Goal: Task Accomplishment & Management: Manage account settings

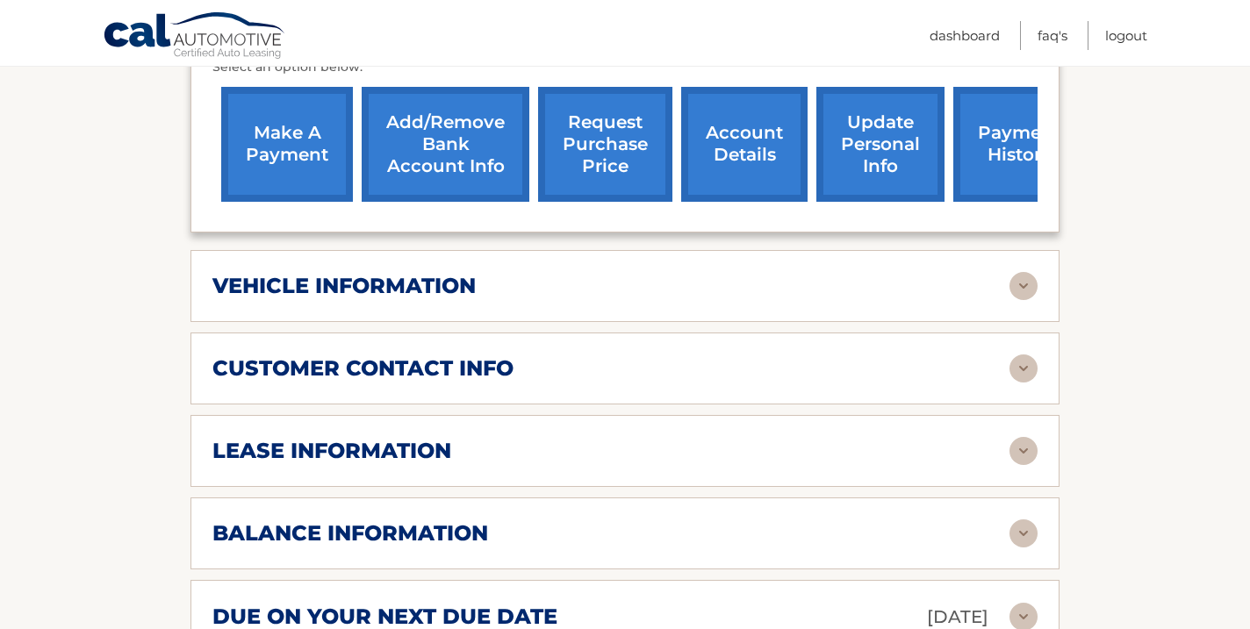
scroll to position [708, 0]
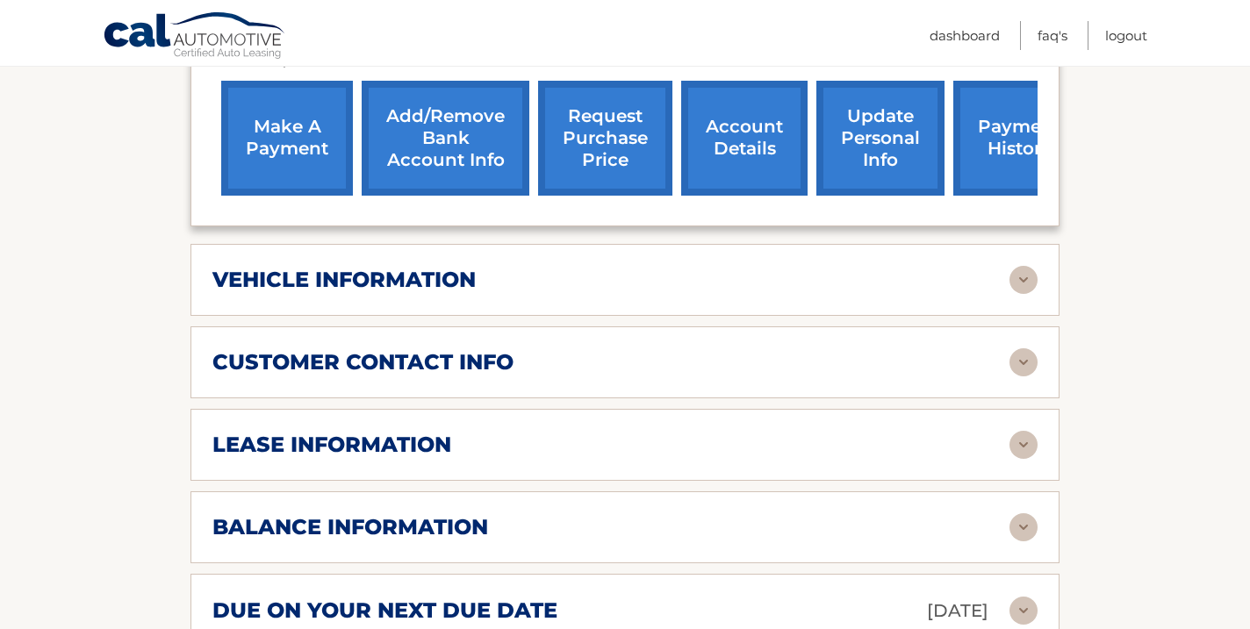
click at [746, 145] on link "account details" at bounding box center [744, 138] width 126 height 115
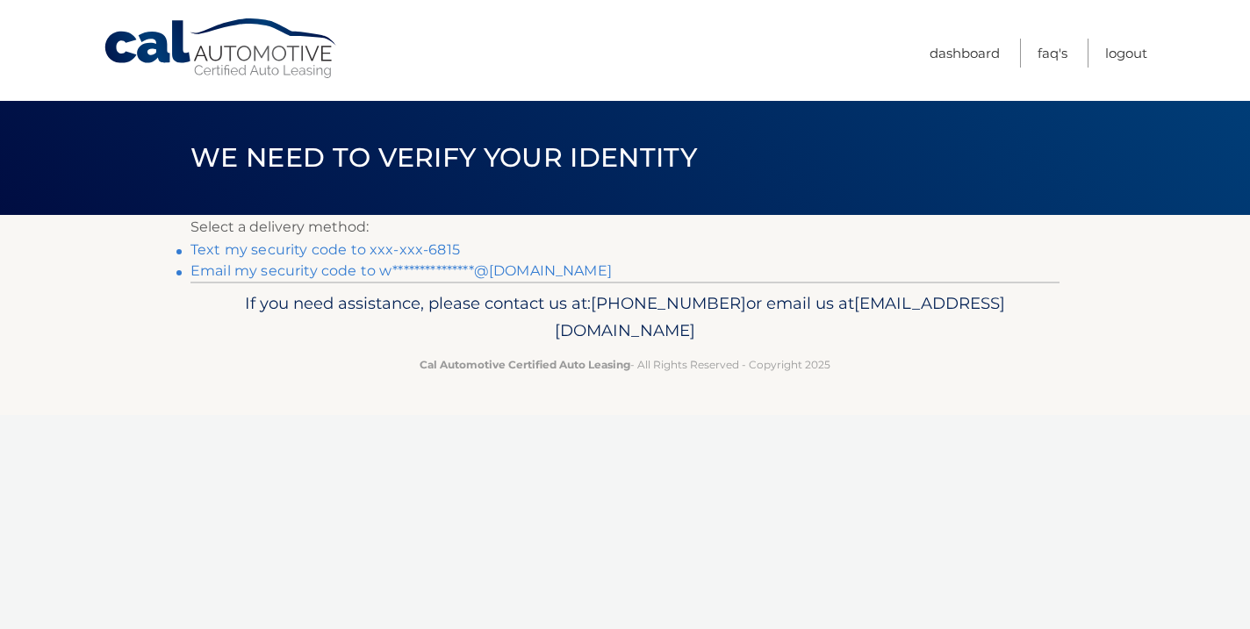
click at [401, 253] on link "Text my security code to xxx-xxx-6815" at bounding box center [324, 249] width 269 height 17
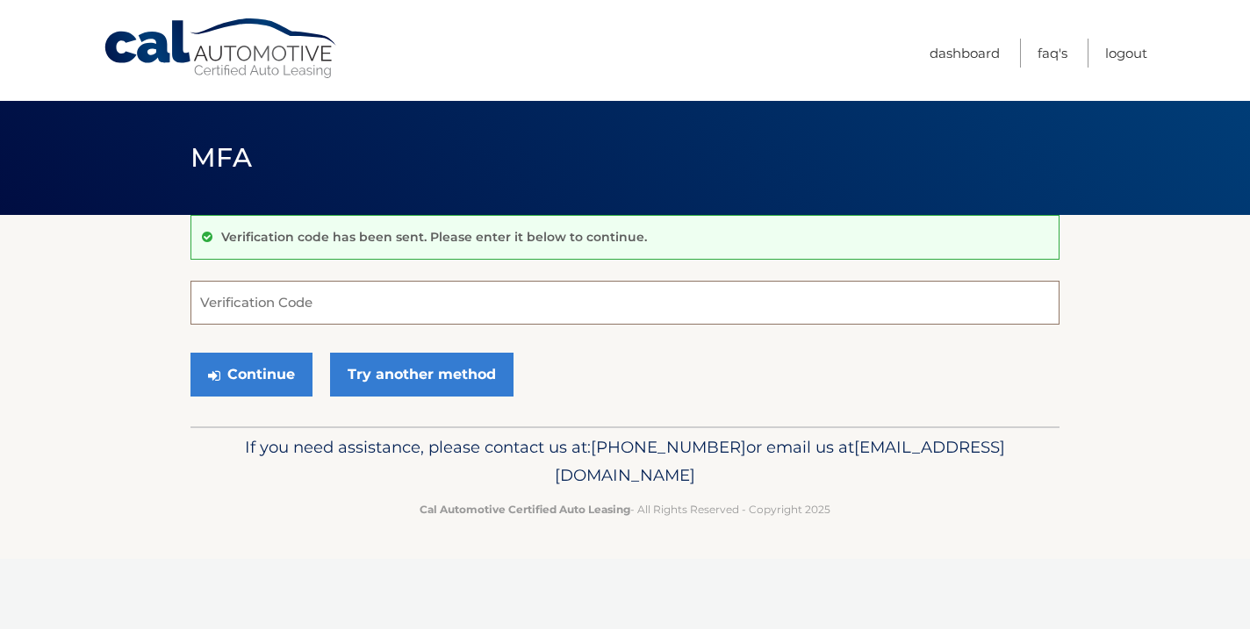
click at [280, 308] on input "Verification Code" at bounding box center [624, 303] width 869 height 44
type input "115417"
click at [266, 376] on button "Continue" at bounding box center [251, 375] width 122 height 44
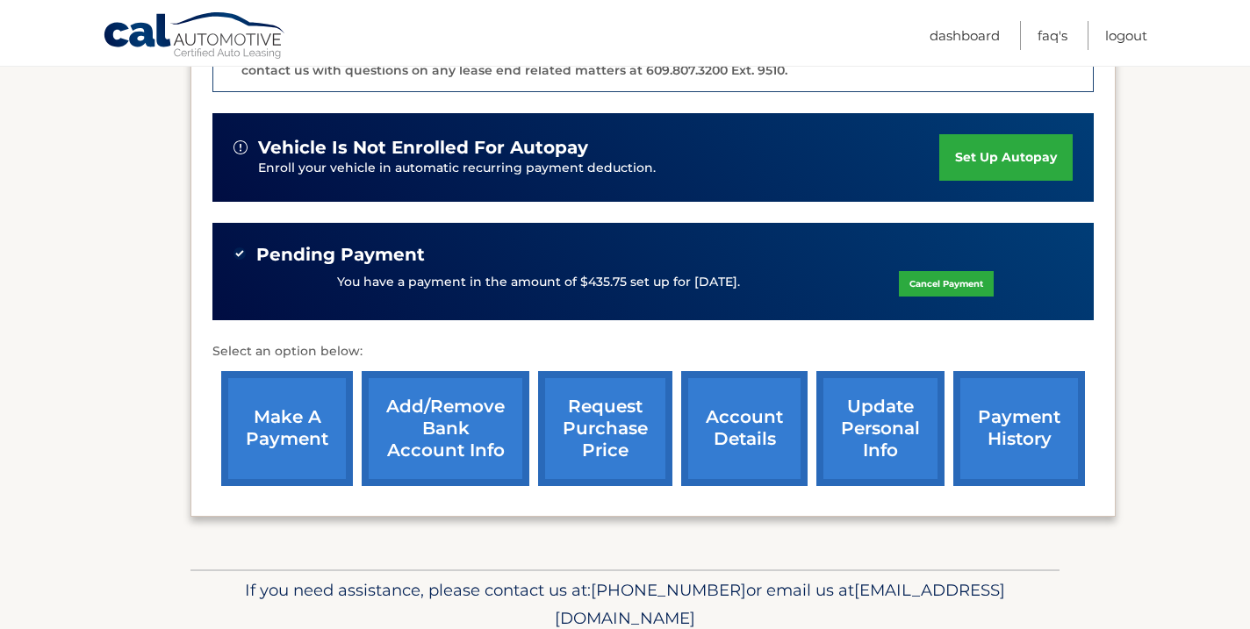
scroll to position [575, 0]
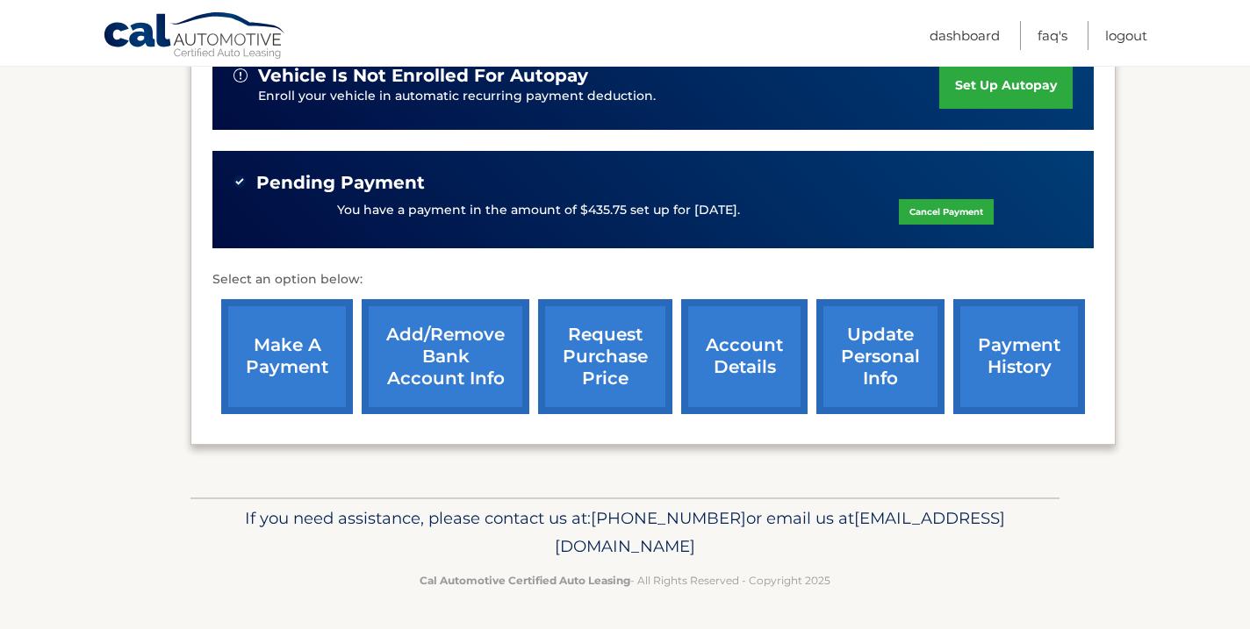
click at [728, 380] on link "account details" at bounding box center [744, 356] width 126 height 115
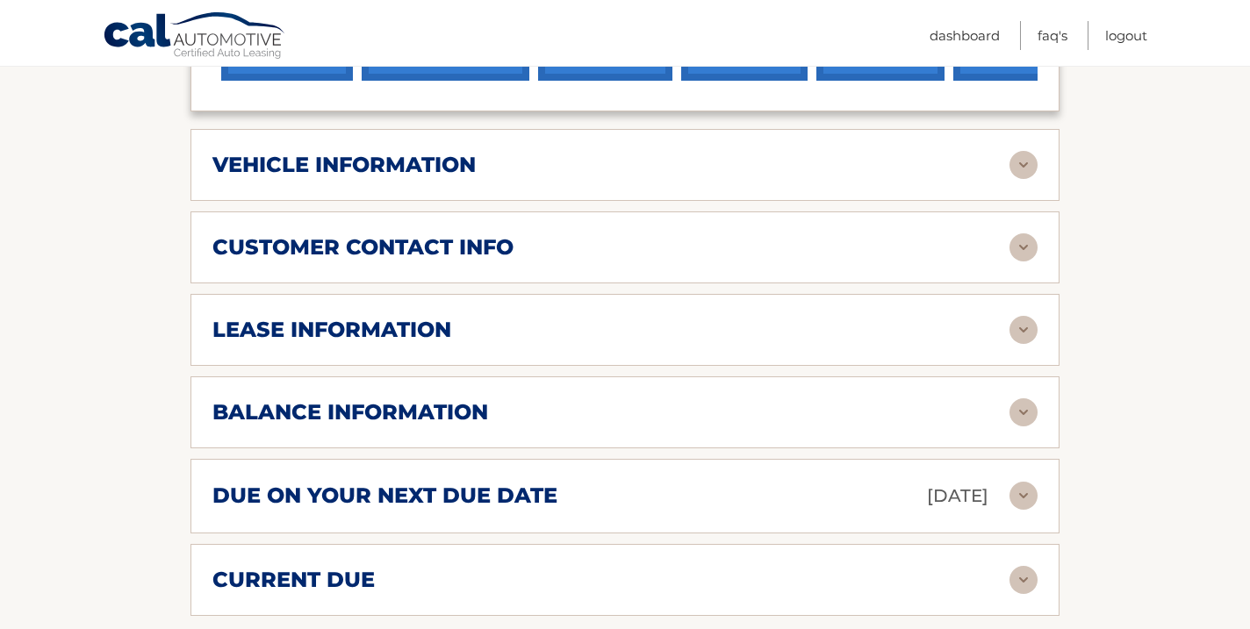
scroll to position [827, 0]
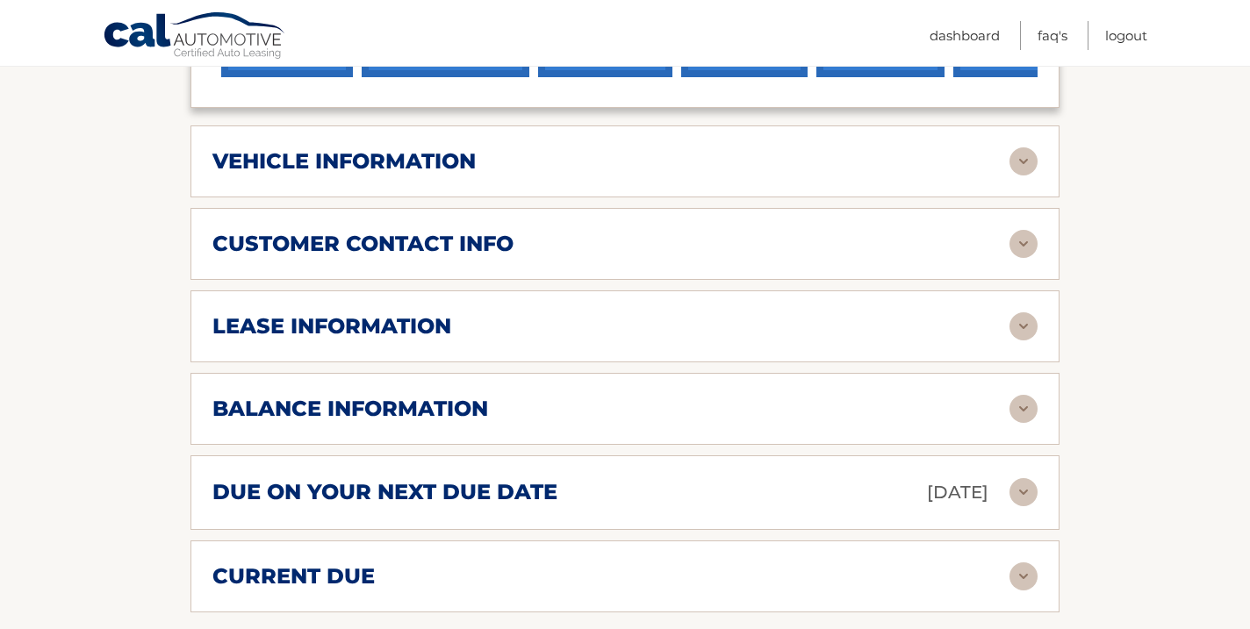
click at [1023, 405] on img at bounding box center [1023, 409] width 28 height 28
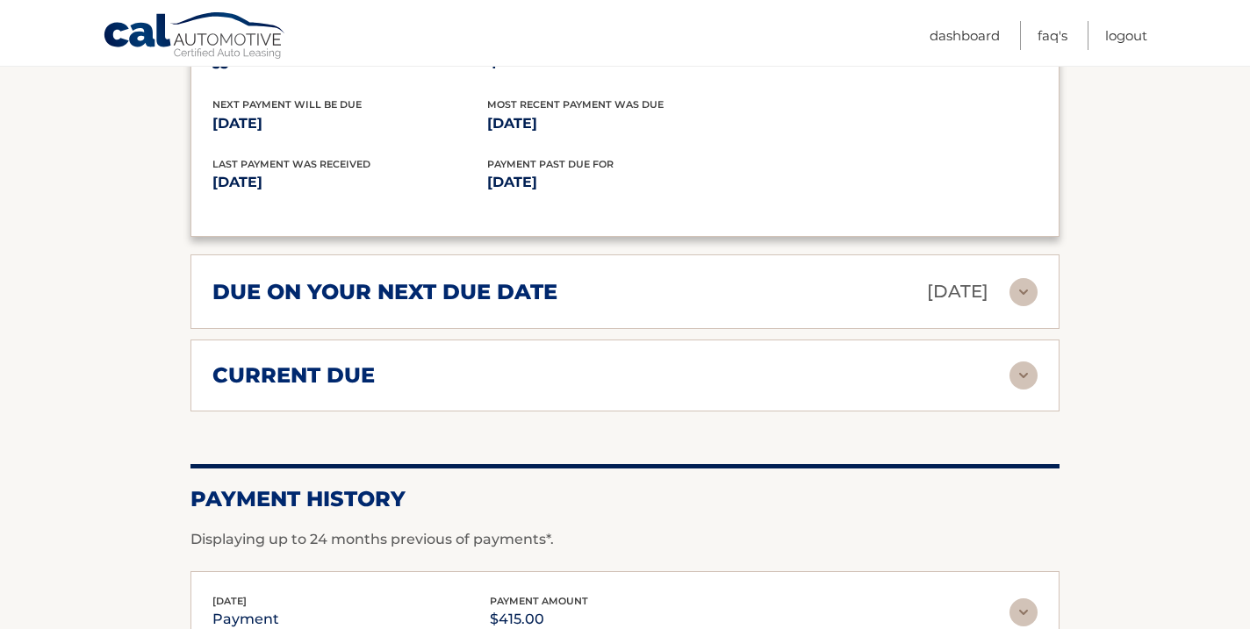
scroll to position [1238, 0]
click at [1016, 292] on img at bounding box center [1023, 293] width 28 height 28
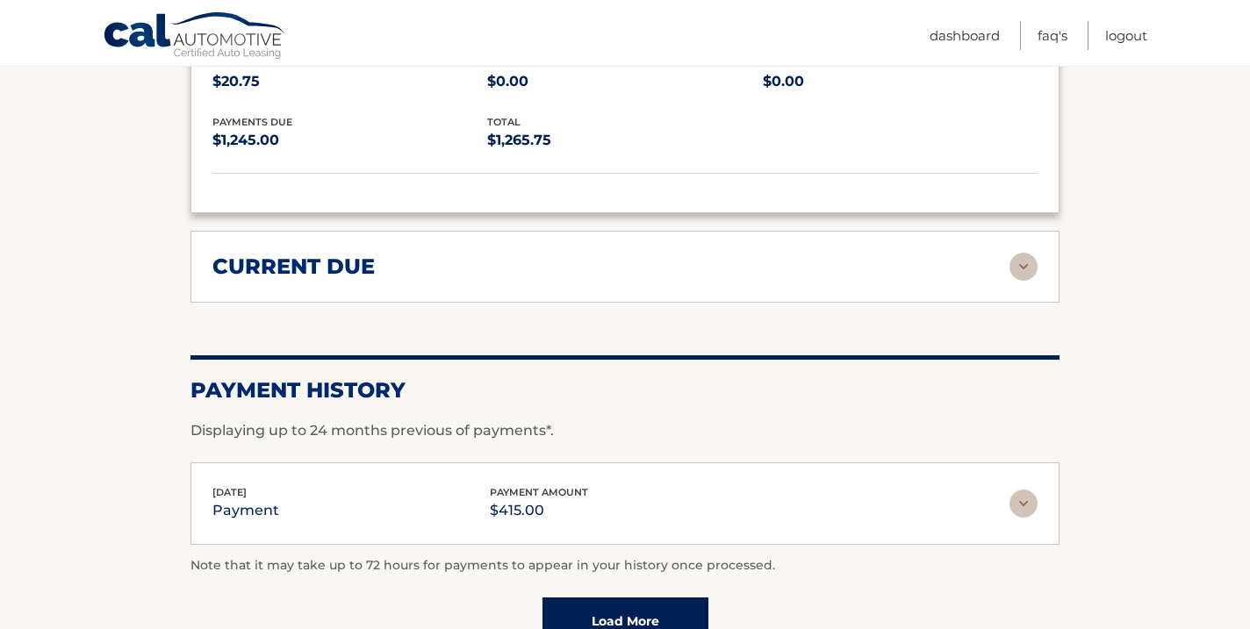
scroll to position [1523, 0]
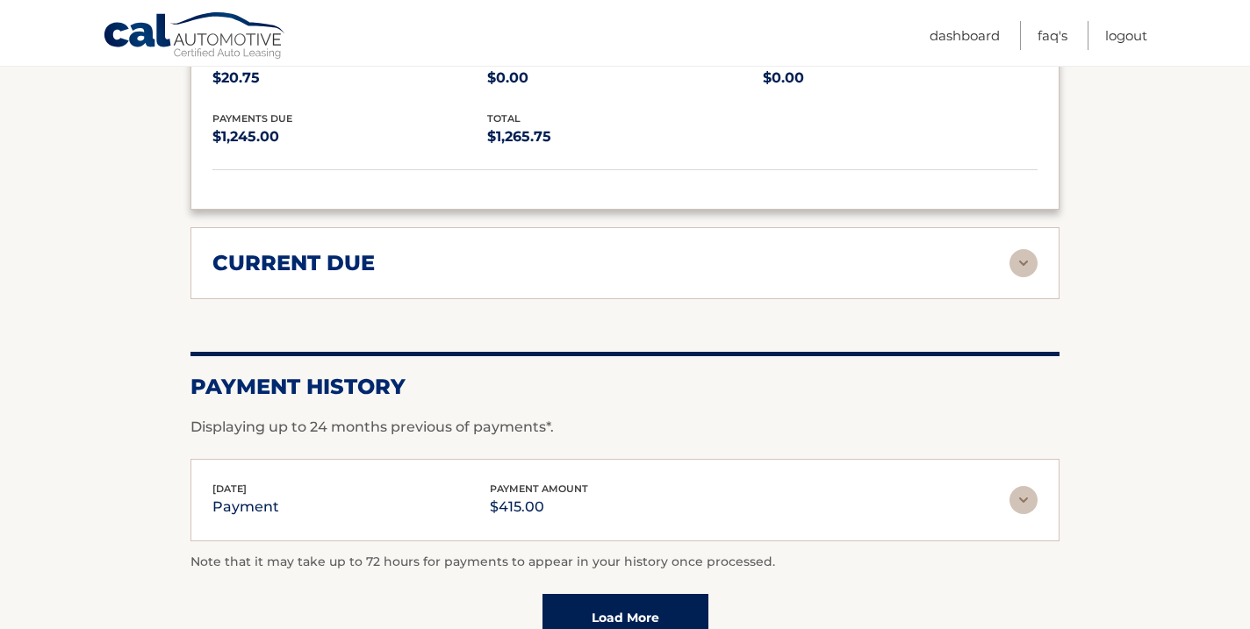
click at [1022, 264] on img at bounding box center [1023, 263] width 28 height 28
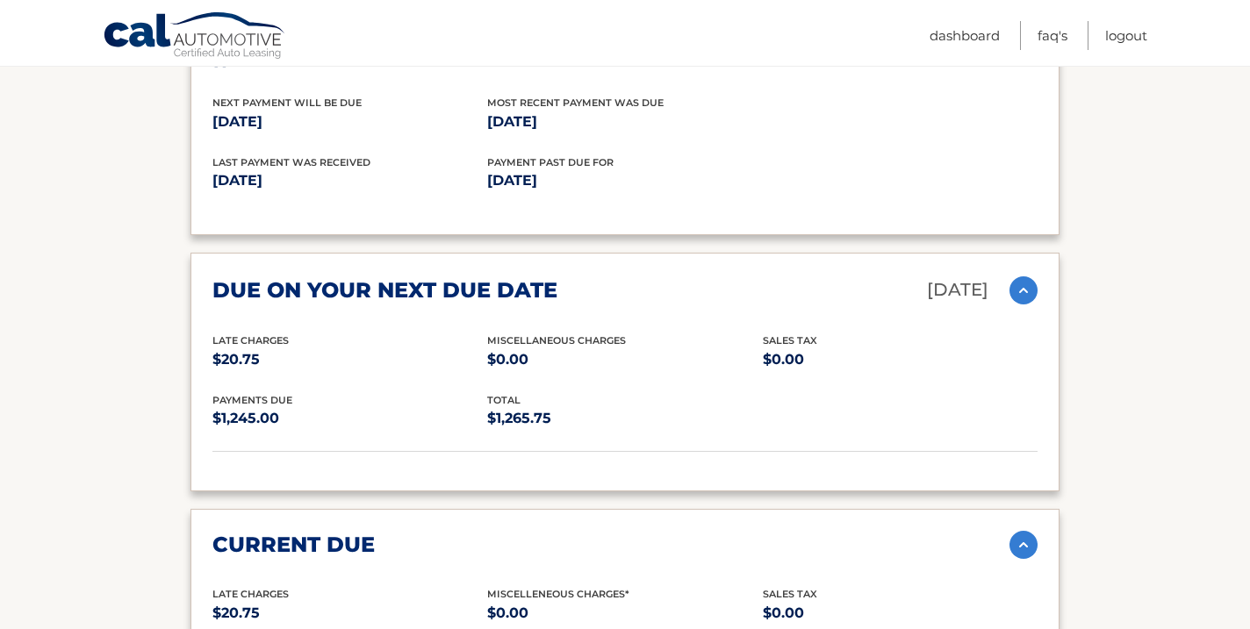
scroll to position [1085, 0]
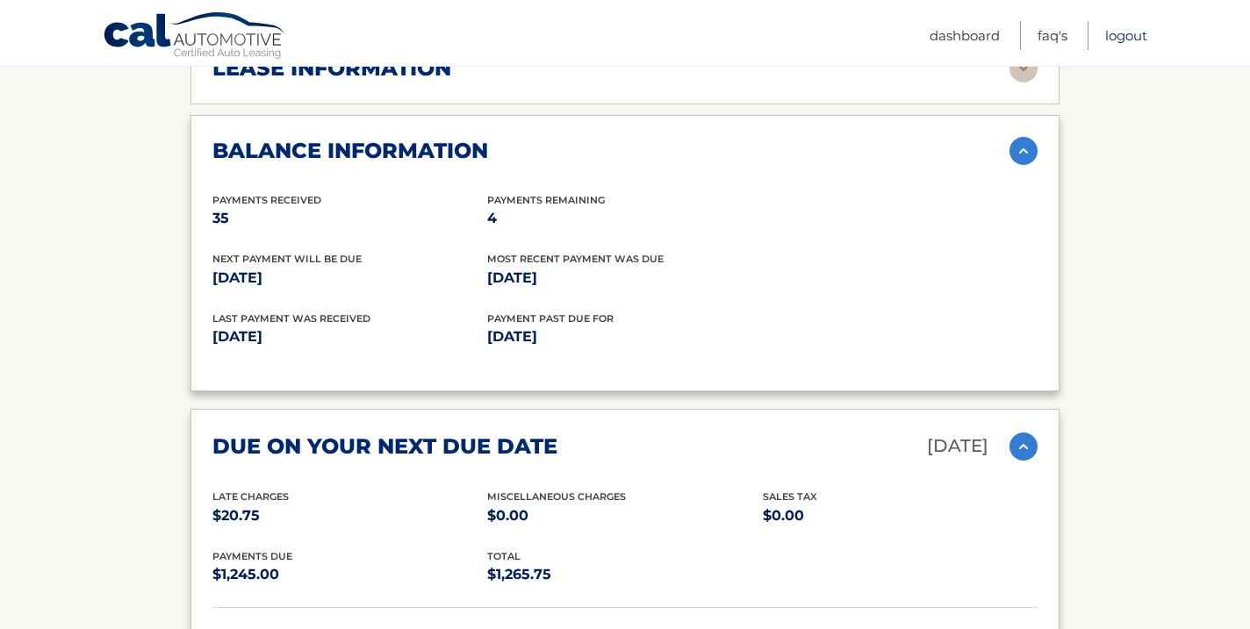
click at [1134, 40] on link "Logout" at bounding box center [1126, 35] width 42 height 29
